Goal: Download file/media

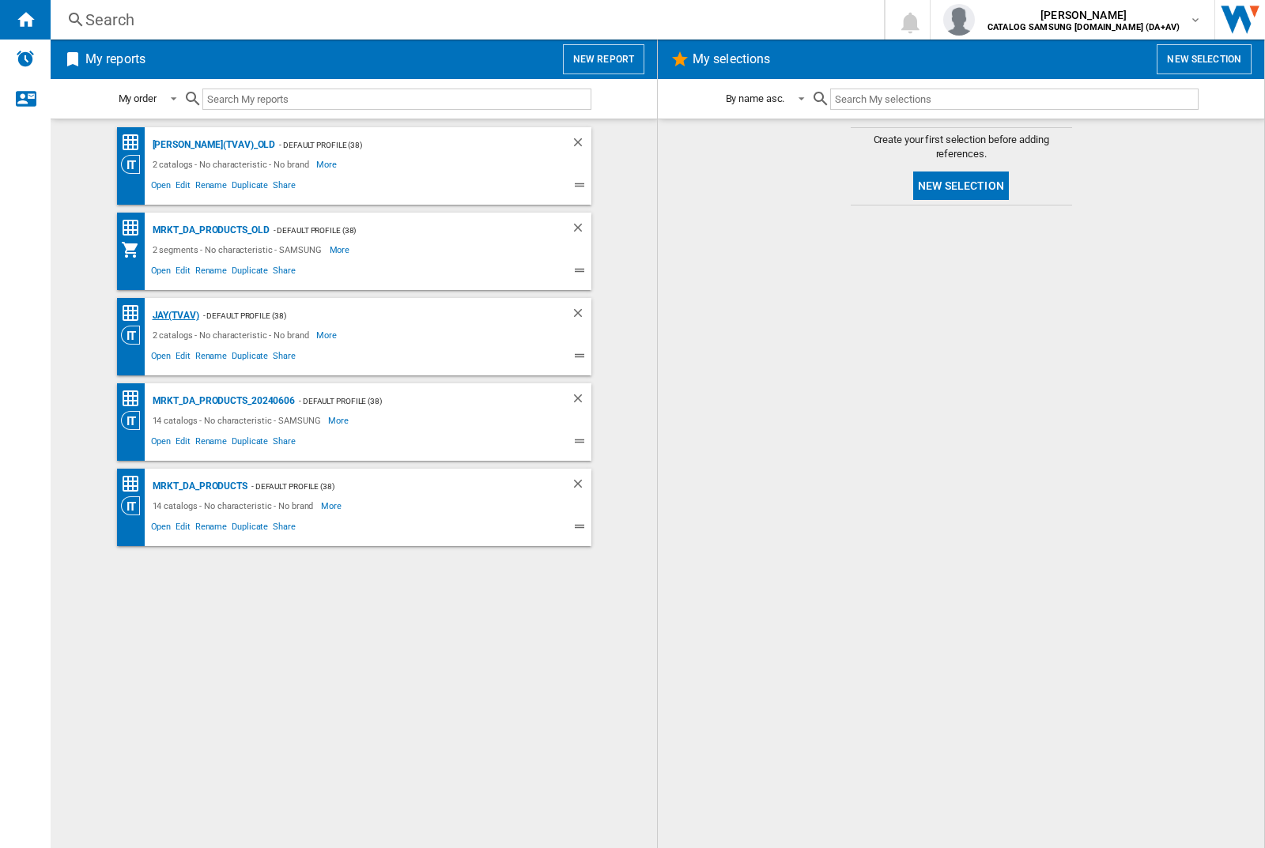
click at [176, 315] on div "JAY(TVAV)" at bounding box center [174, 316] width 51 height 20
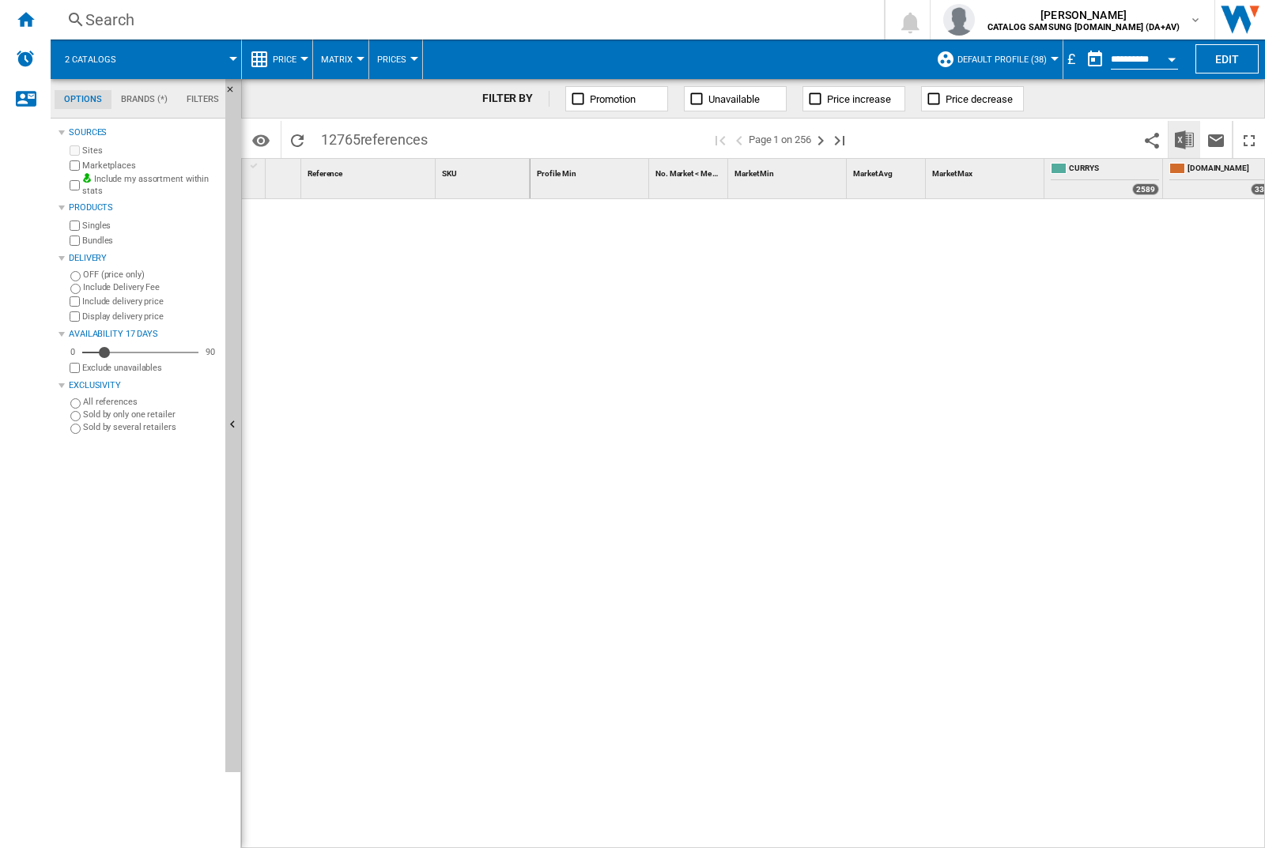
click at [1184, 139] on img "Download in Excel" at bounding box center [1184, 139] width 19 height 19
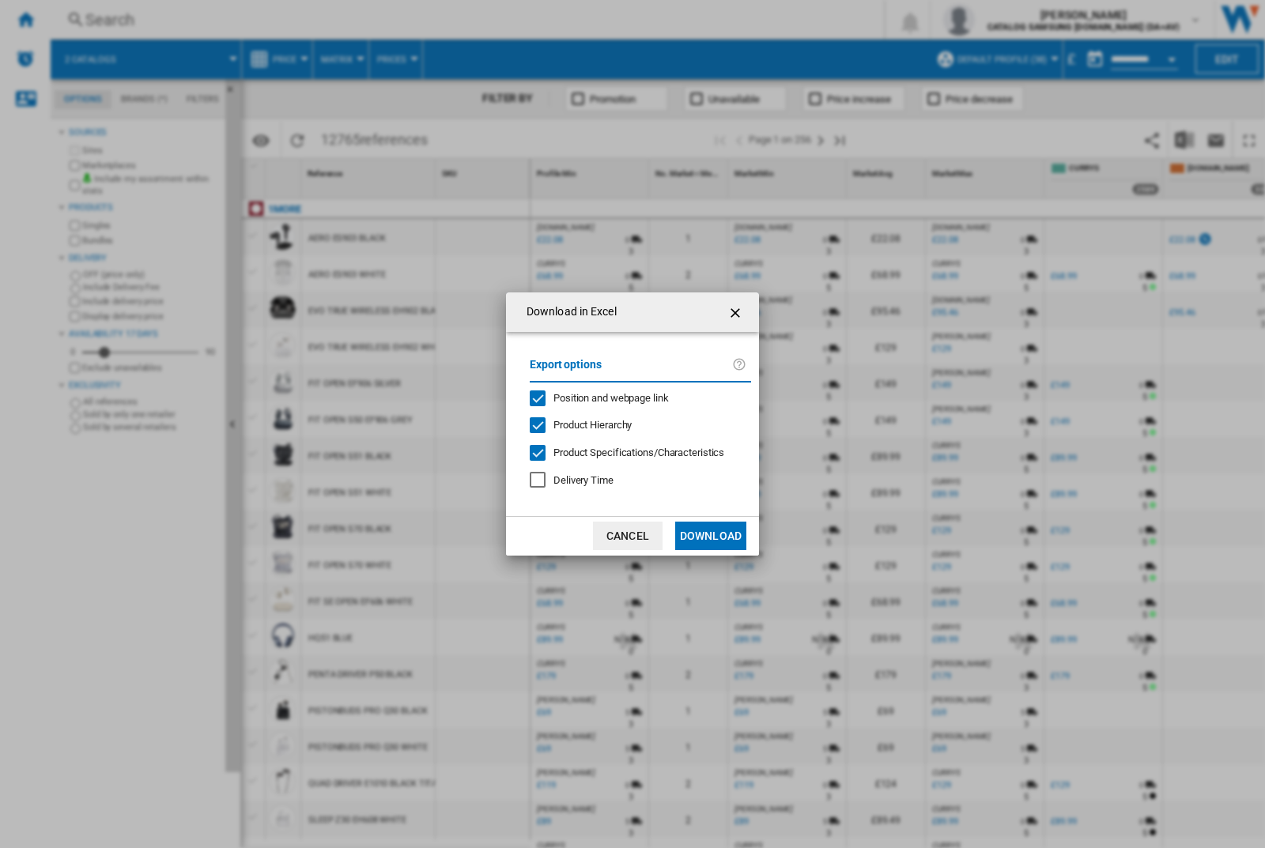
click at [634, 398] on span "Position and webpage link" at bounding box center [610, 398] width 115 height 12
click at [711, 536] on button "Download" at bounding box center [710, 536] width 71 height 28
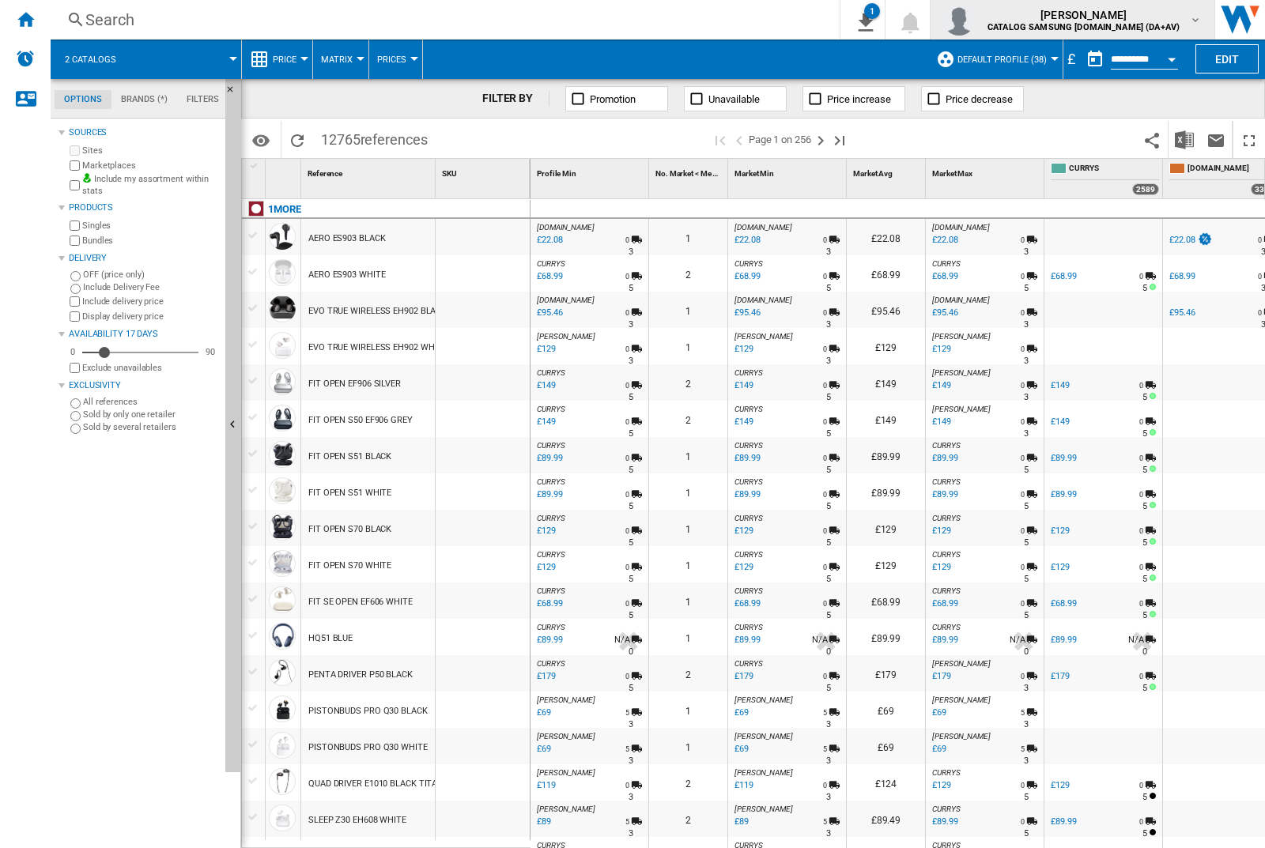
click at [975, 20] on img "button" at bounding box center [959, 20] width 32 height 32
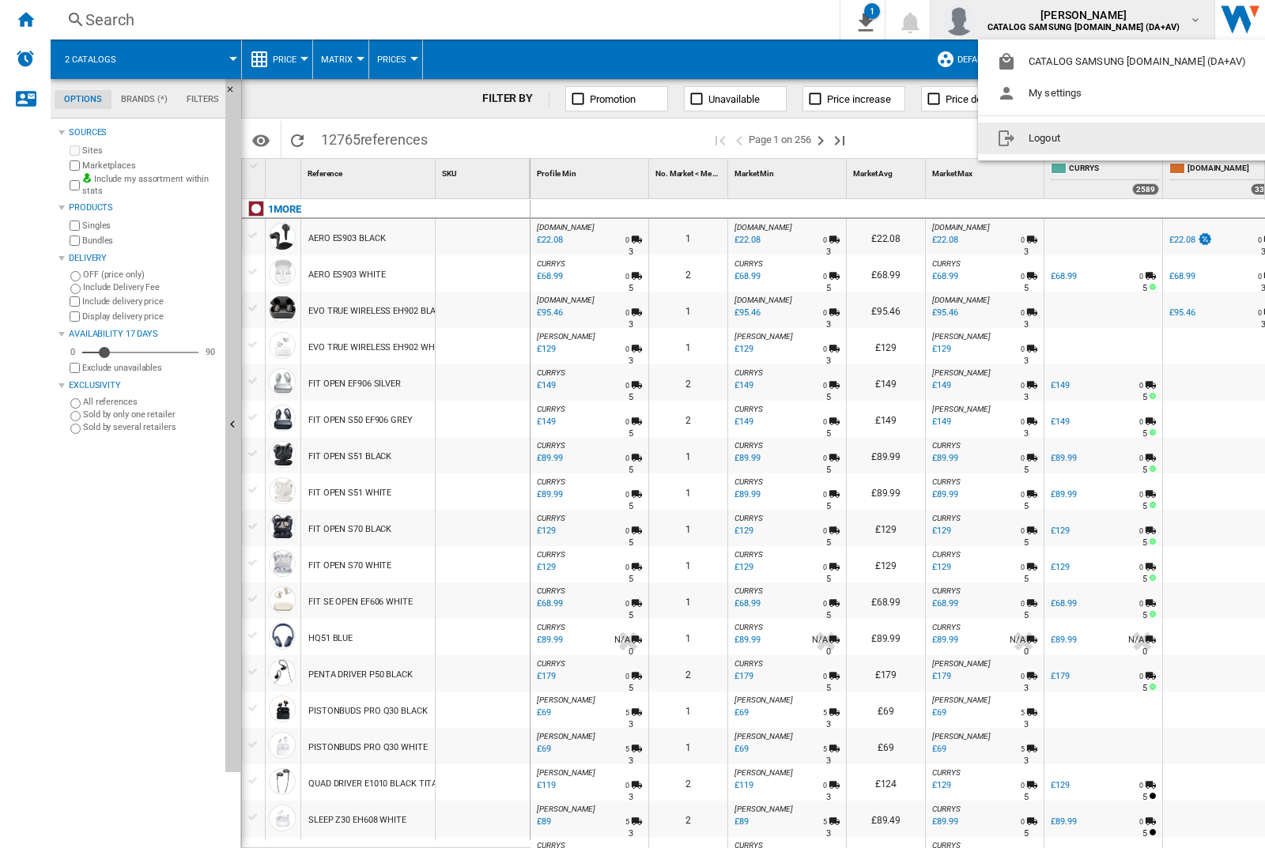
click at [1100, 138] on button "Logout" at bounding box center [1124, 139] width 293 height 32
